Goal: Information Seeking & Learning: Learn about a topic

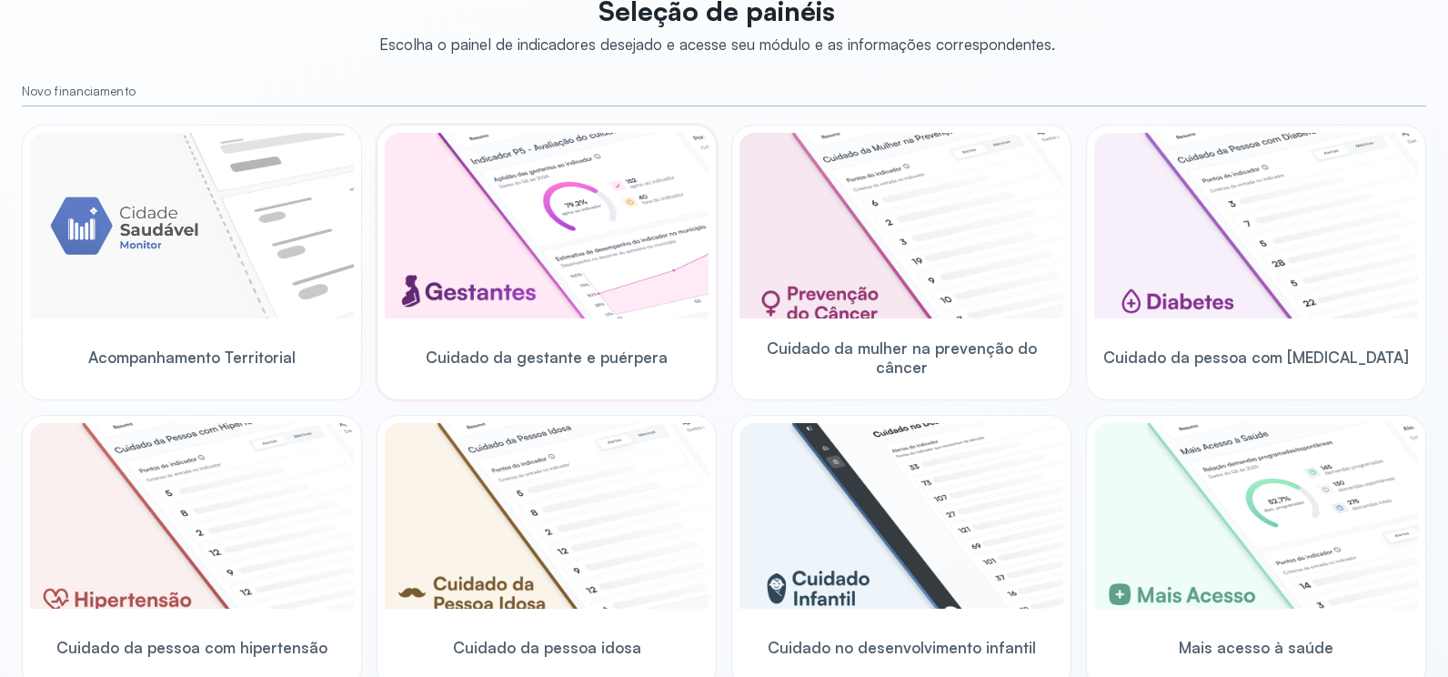
scroll to position [533, 0]
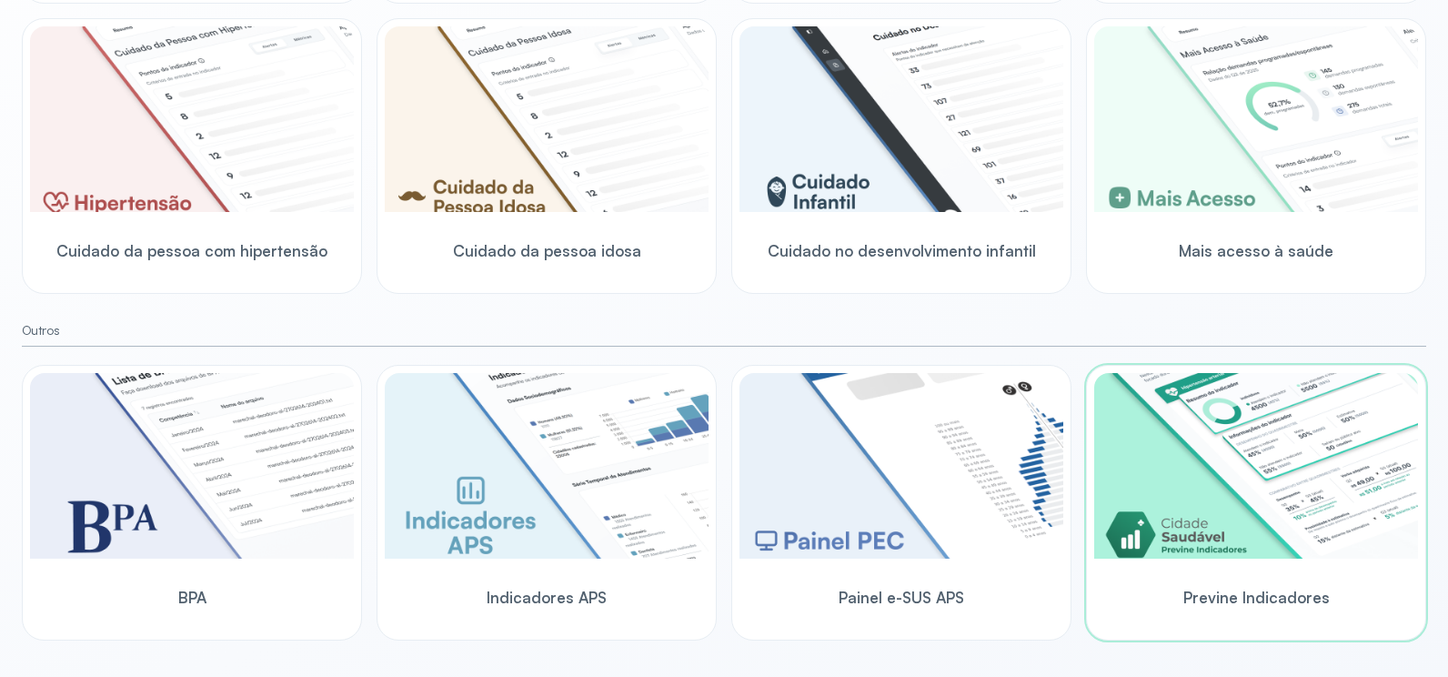
click at [1221, 484] on img at bounding box center [1256, 466] width 324 height 186
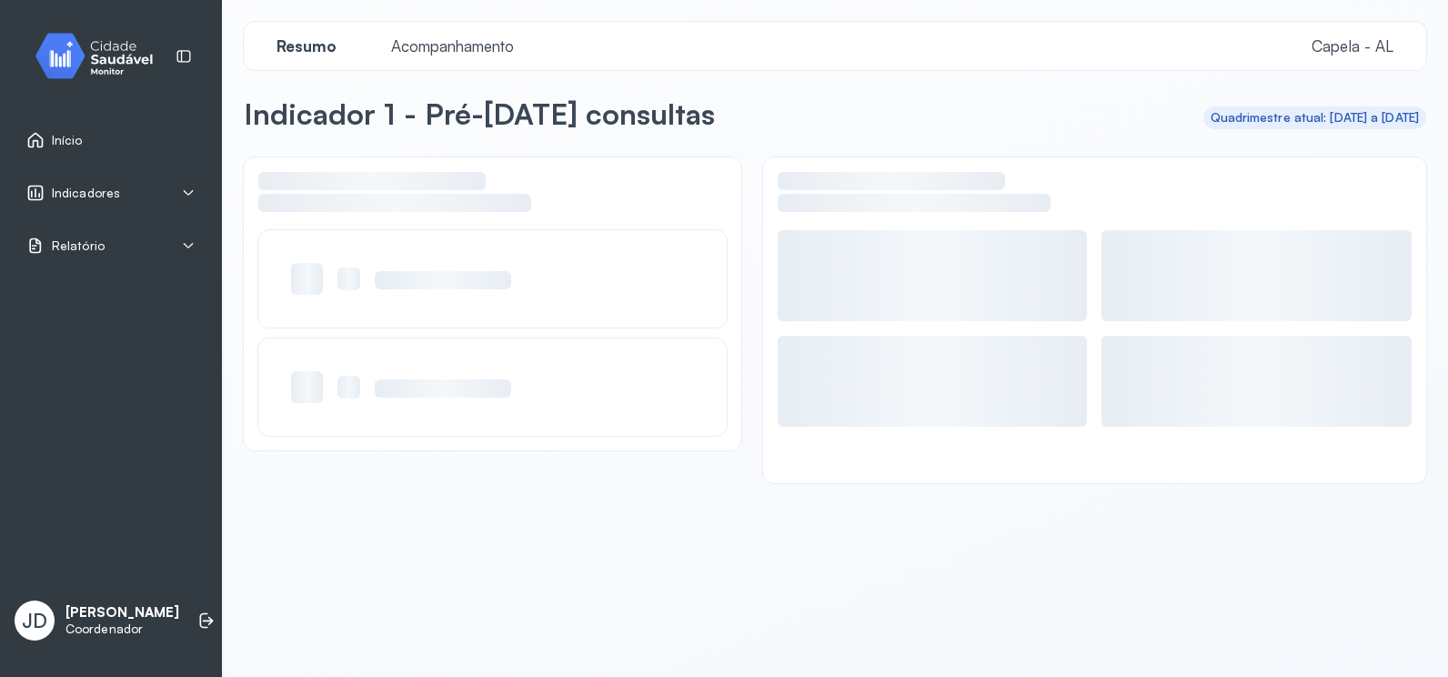
click at [81, 195] on span "Indicadores" at bounding box center [86, 193] width 68 height 15
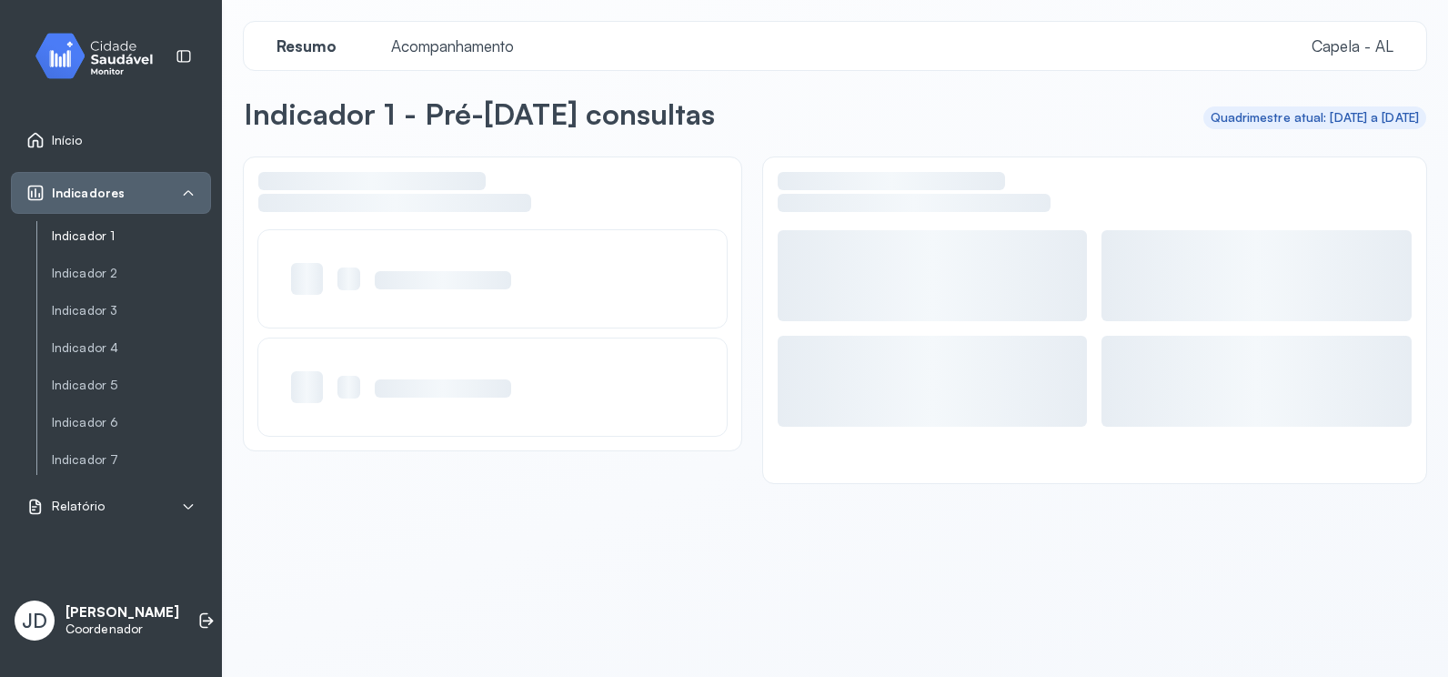
click at [77, 229] on link "Indicador 1" at bounding box center [131, 235] width 159 height 15
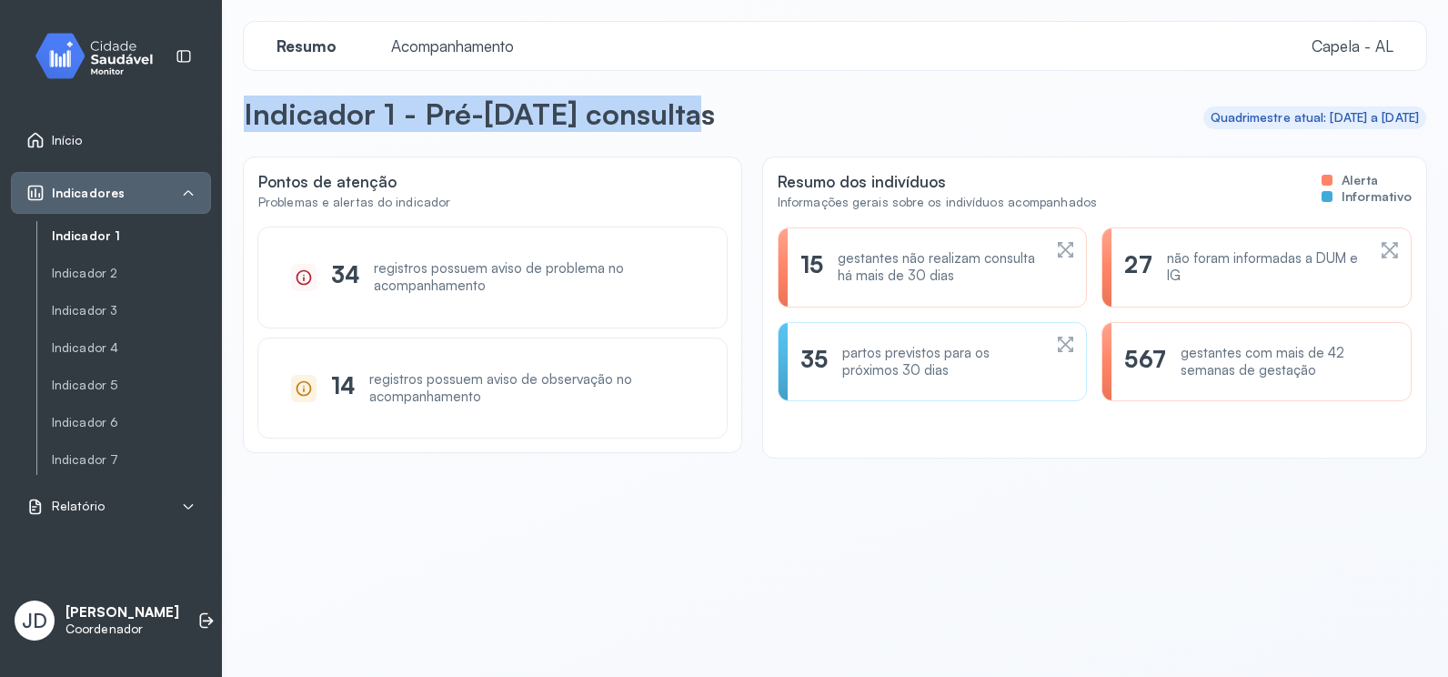
drag, startPoint x: 702, startPoint y: 113, endPoint x: 235, endPoint y: 110, distance: 467.4
click at [235, 110] on div "Resumo Acompanhamento Capela - AL Indicador 1 - Pré-[DATE] consultas Quadrimest…" at bounding box center [835, 313] width 1226 height 627
drag, startPoint x: 235, startPoint y: 110, endPoint x: 825, endPoint y: 110, distance: 590.2
click at [825, 110] on header "Indicador 1 - Pré-[DATE] consultas Quadrimestre atual: [DATE] a [DATE]" at bounding box center [835, 117] width 1182 height 44
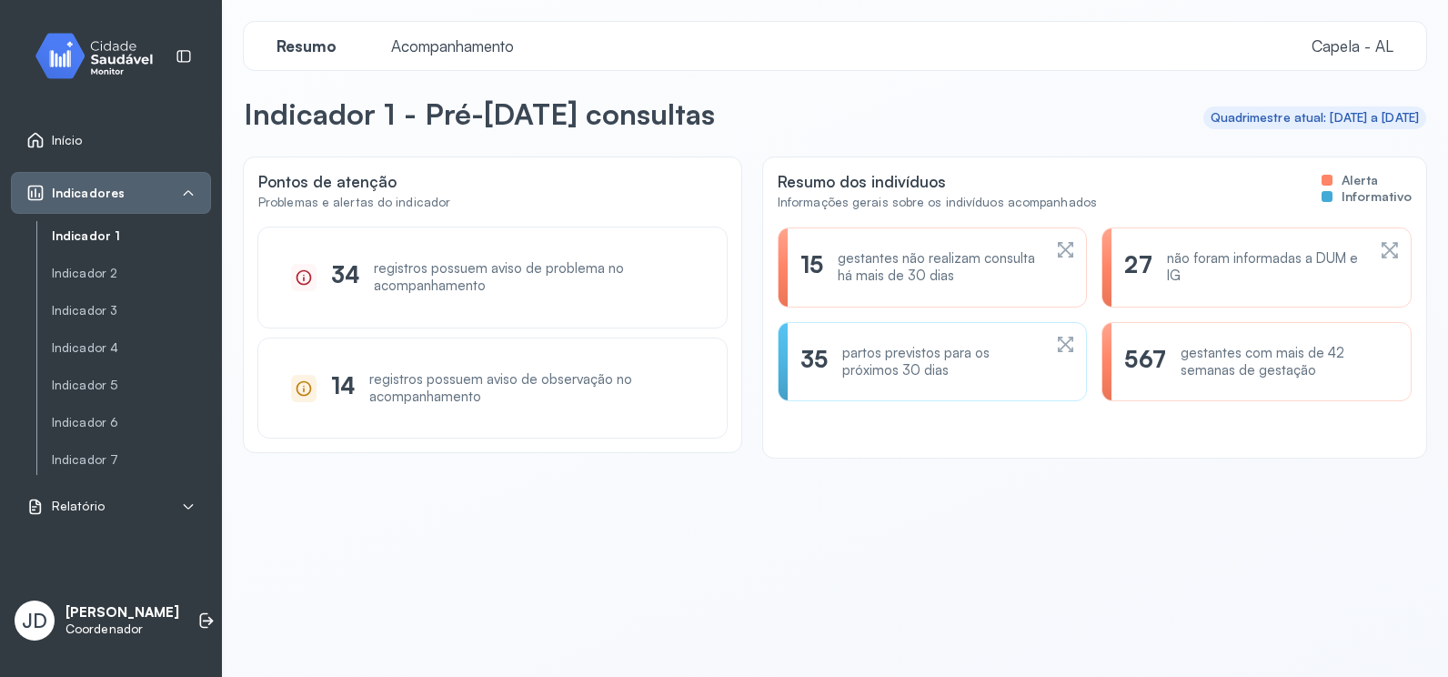
click at [440, 45] on div "Resumo Acompanhamento Capela - [GEOGRAPHIC_DATA]" at bounding box center [835, 46] width 1182 height 48
click at [440, 45] on span "Acompanhamento" at bounding box center [452, 45] width 145 height 19
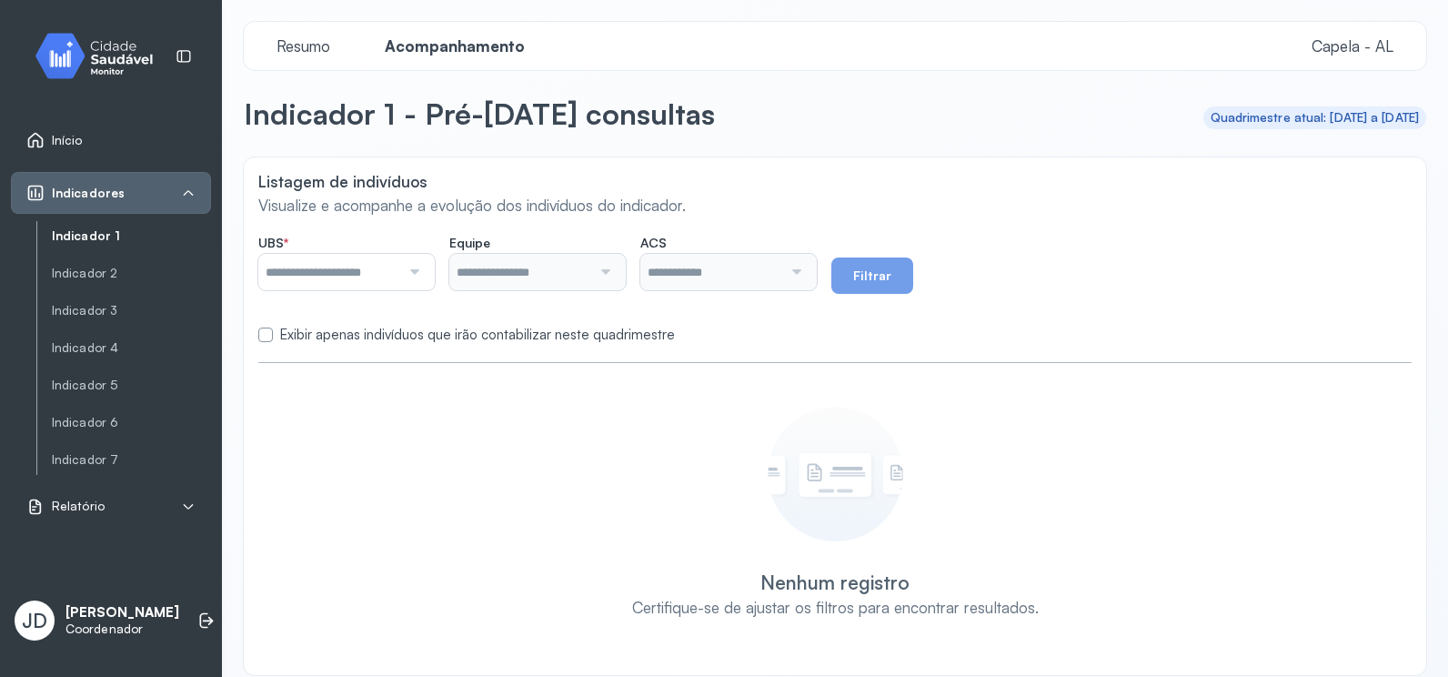
click at [430, 282] on div at bounding box center [346, 272] width 176 height 36
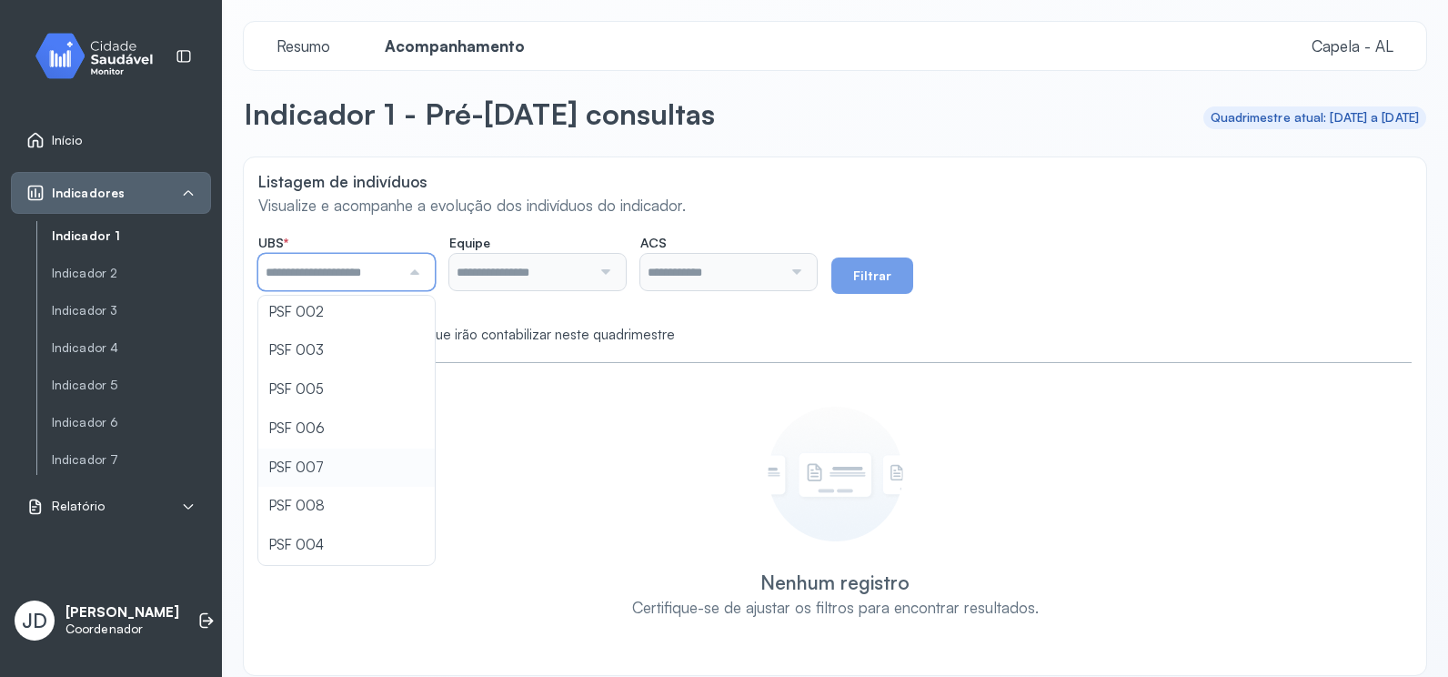
scroll to position [115, 0]
click at [320, 541] on div "Listagem de indivíduos Visualize e acompanhe a evolução dos indivíduos do indic…" at bounding box center [835, 415] width 1182 height 517
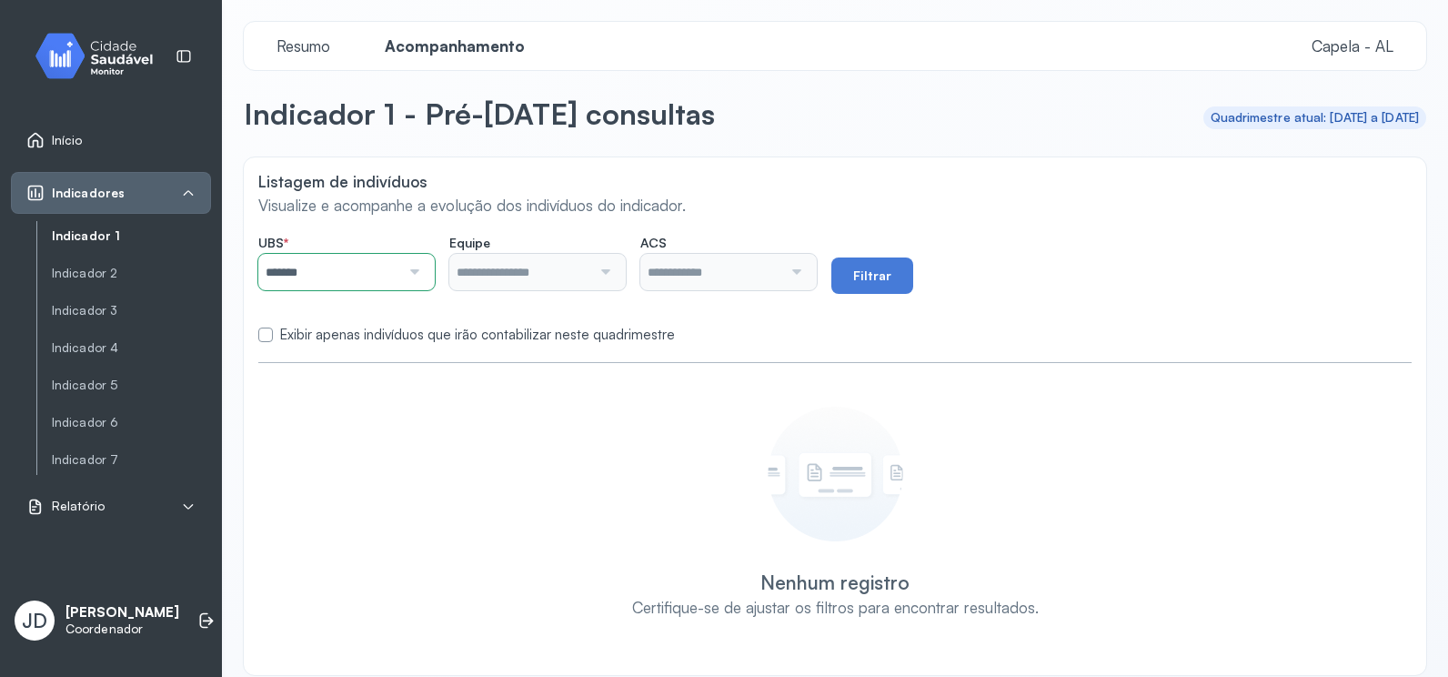
type input "**********"
click at [608, 275] on div at bounding box center [603, 272] width 24 height 36
click at [571, 365] on div "**********" at bounding box center [835, 415] width 1182 height 517
click at [879, 276] on button "Filtrar" at bounding box center [872, 275] width 82 height 36
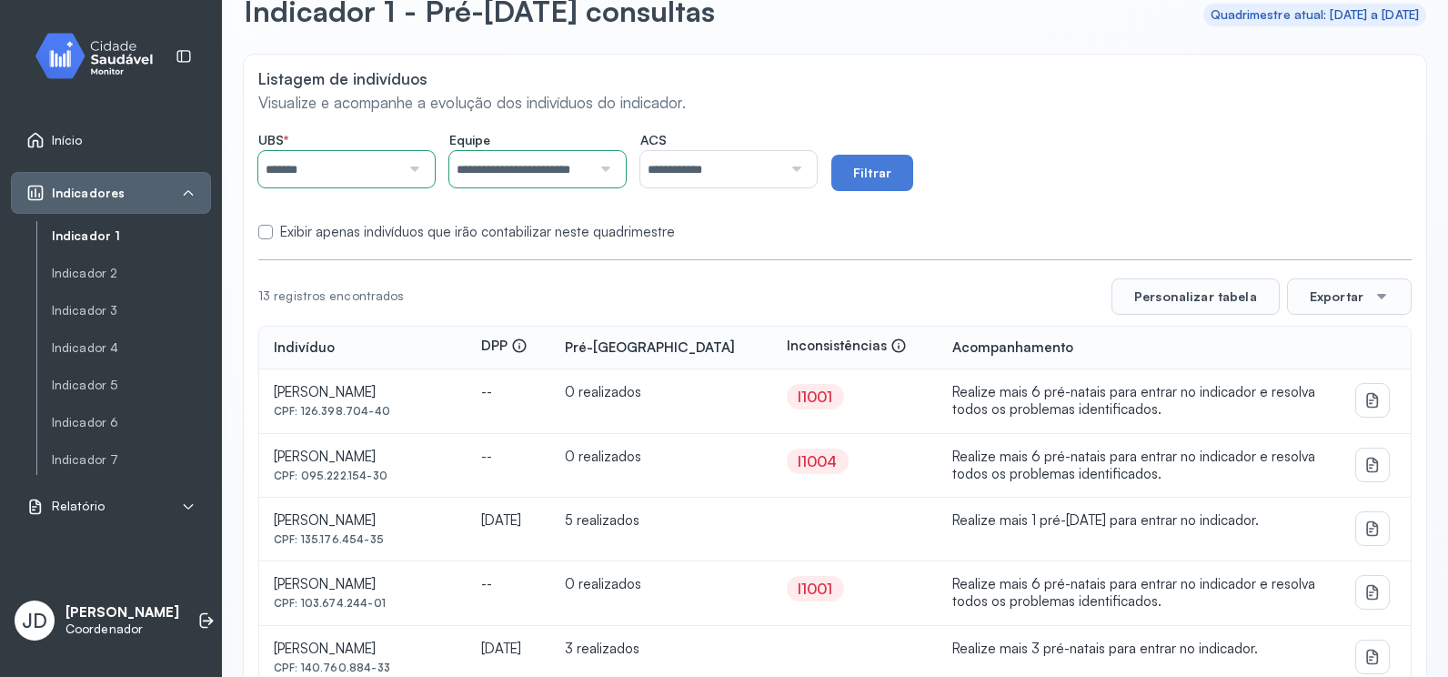
scroll to position [0, 0]
